Goal: Task Accomplishment & Management: Manage account settings

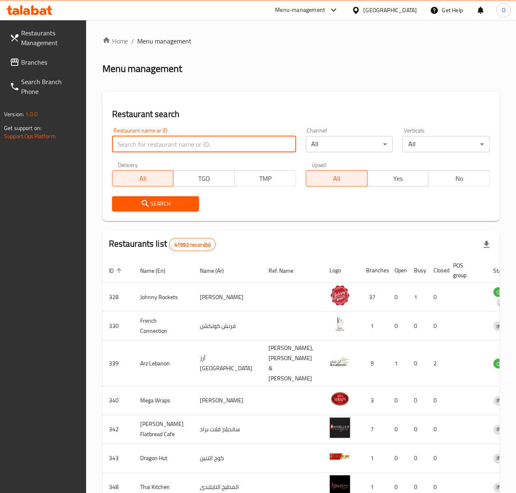
click at [155, 147] on input "search" at bounding box center [204, 144] width 184 height 16
click at [141, 148] on input "السبراوي" at bounding box center [204, 144] width 184 height 16
click at [139, 150] on input "السبراوي" at bounding box center [204, 144] width 184 height 16
type input "الشبراوي"
click at [135, 150] on input "الشبراوي" at bounding box center [204, 144] width 184 height 16
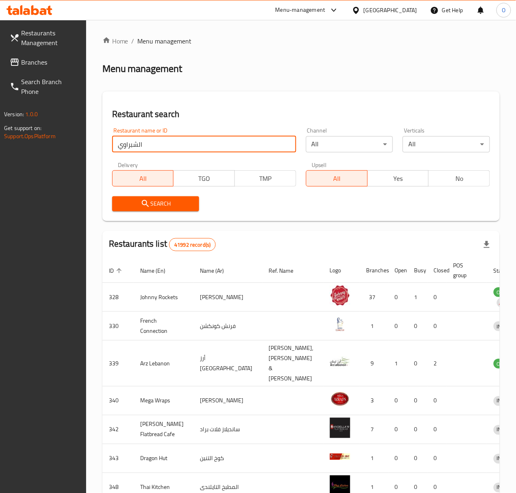
click at [135, 150] on input "الشبراوي" at bounding box center [204, 144] width 184 height 16
click at [368, 7] on div "[GEOGRAPHIC_DATA]" at bounding box center [391, 10] width 54 height 9
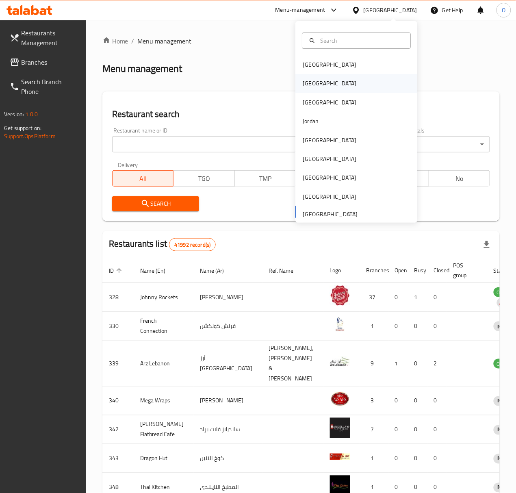
click at [353, 91] on div "[GEOGRAPHIC_DATA]" at bounding box center [356, 83] width 122 height 19
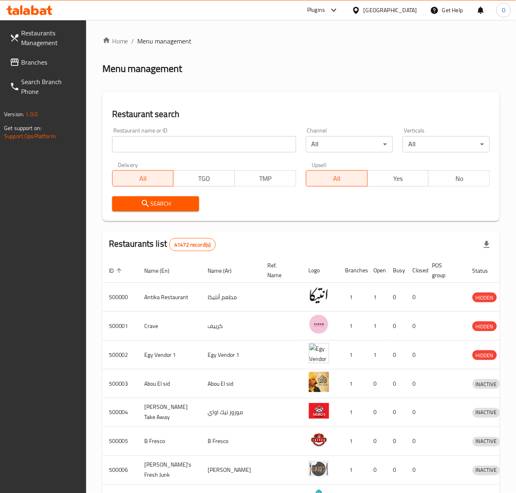
click at [163, 137] on input "search" at bounding box center [204, 144] width 184 height 16
paste input "الشبراوي"
type input "الشبراوي"
click button "Search" at bounding box center [155, 203] width 87 height 15
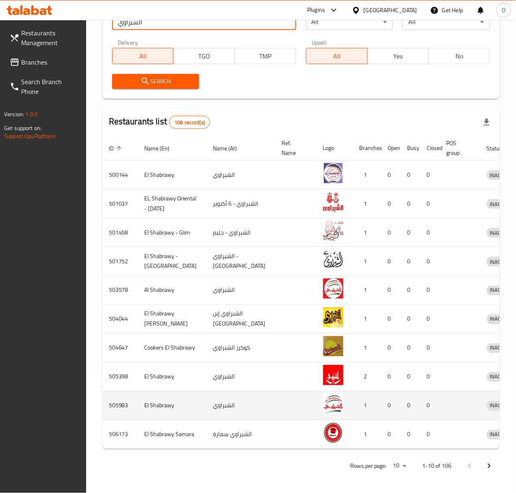
scroll to position [188, 0]
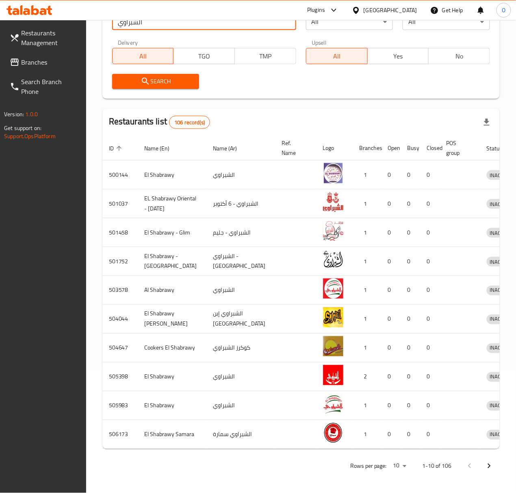
click at [481, 469] on button "Next page" at bounding box center [490, 466] width 20 height 20
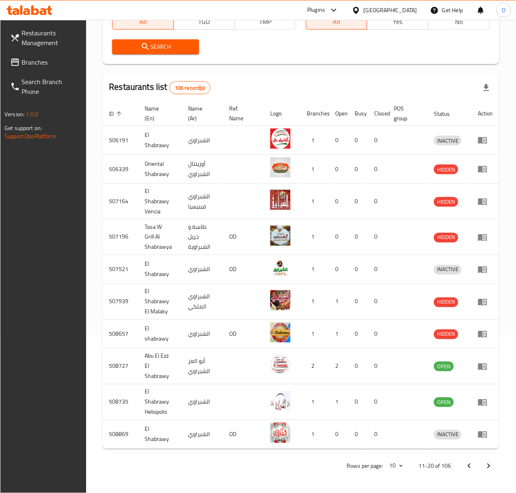
scroll to position [158, 0]
click at [488, 464] on icon "Next page" at bounding box center [489, 466] width 10 height 10
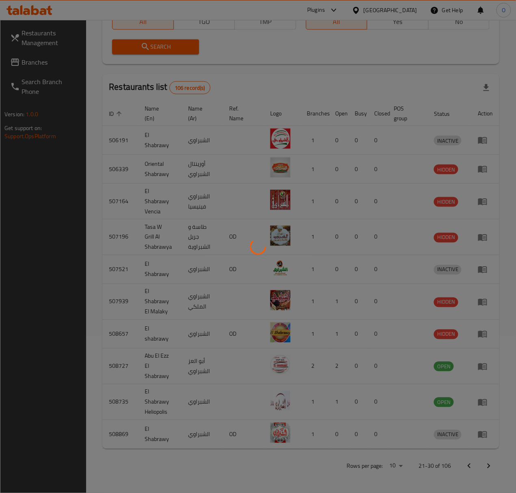
scroll to position [129, 0]
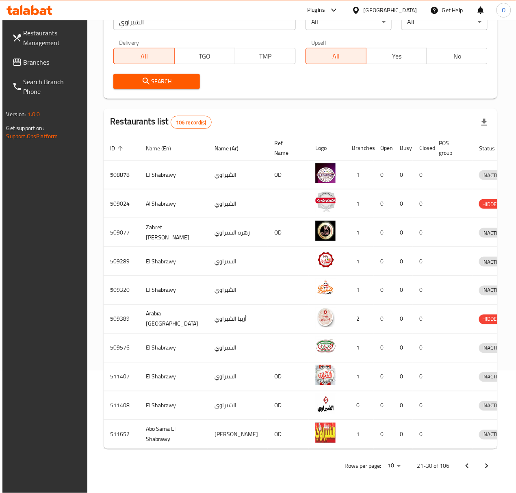
click at [488, 464] on icon "Next page" at bounding box center [487, 466] width 10 height 10
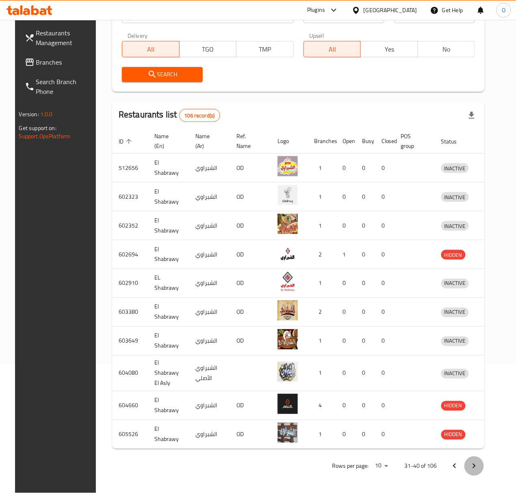
click at [479, 464] on icon "Next page" at bounding box center [474, 466] width 10 height 10
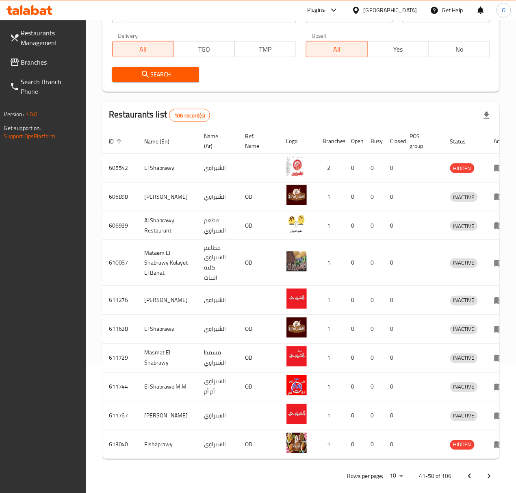
scroll to position [154, 0]
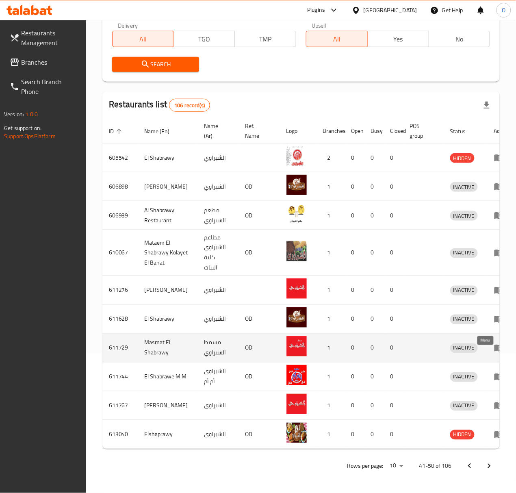
click at [494, 343] on icon "enhanced table" at bounding box center [499, 348] width 10 height 10
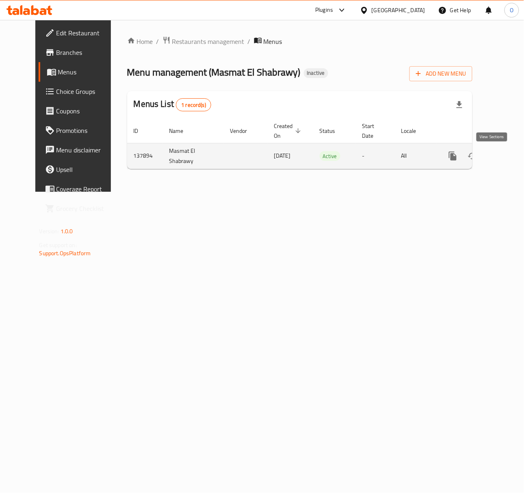
click at [507, 157] on icon "enhanced table" at bounding box center [512, 156] width 10 height 10
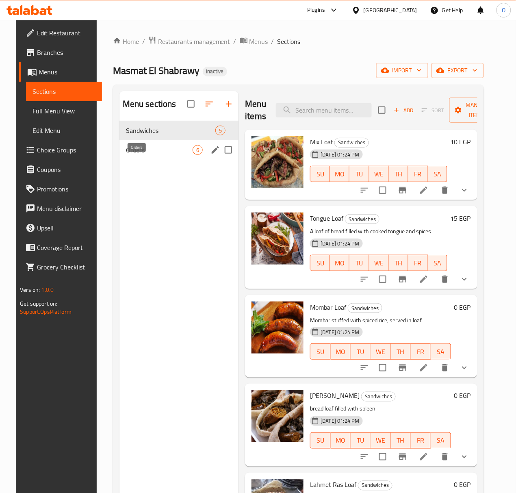
click at [152, 155] on span "Orders" at bounding box center [159, 150] width 67 height 10
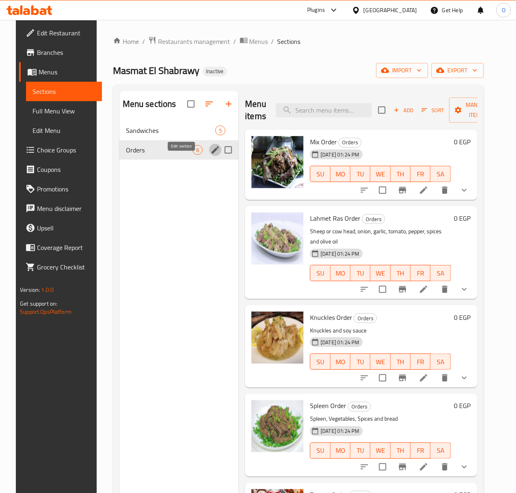
click at [211, 155] on icon "edit" at bounding box center [216, 150] width 10 height 10
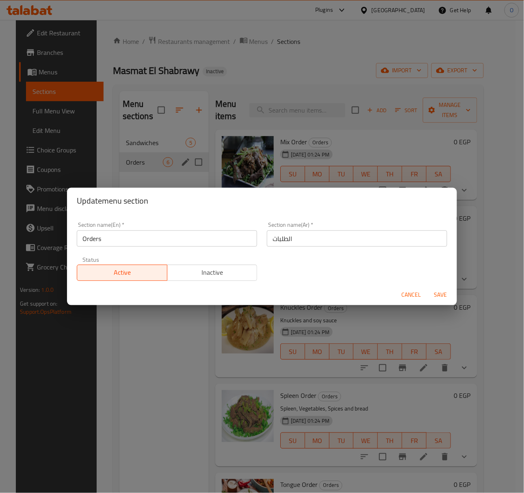
click at [406, 293] on span "Cancel" at bounding box center [412, 295] width 20 height 10
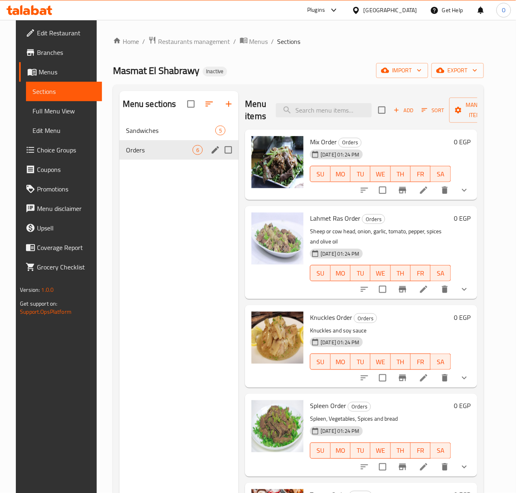
click at [47, 39] on link "Edit Restaurant" at bounding box center [60, 33] width 83 height 20
